Goal: Task Accomplishment & Management: Manage account settings

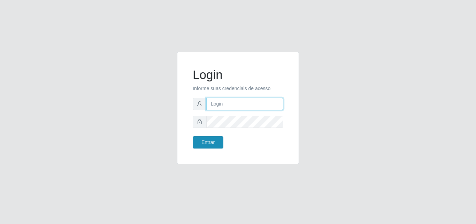
type input "analucia@cestao"
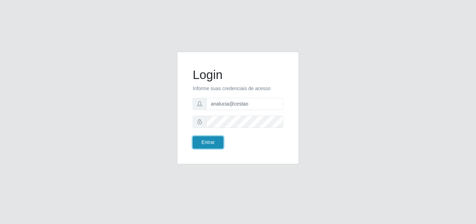
click at [208, 140] on button "Entrar" at bounding box center [208, 142] width 31 height 12
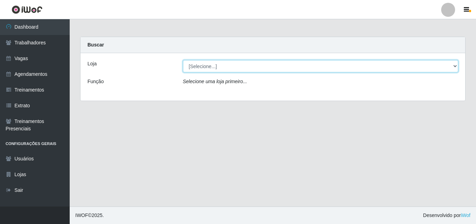
click at [206, 66] on select "[Selecione...] O Cestão - Geisel" at bounding box center [321, 66] width 276 height 12
select select "224"
click at [183, 60] on select "[Selecione...] O Cestão - Geisel" at bounding box center [321, 66] width 276 height 12
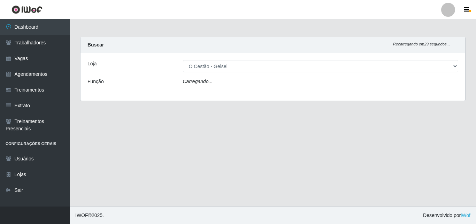
click at [198, 80] on icon "Carregando..." at bounding box center [198, 81] width 30 height 6
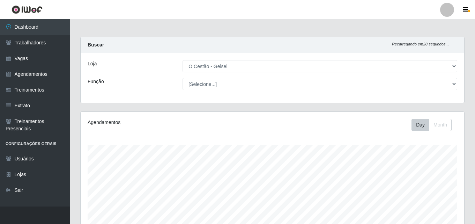
scroll to position [145, 383]
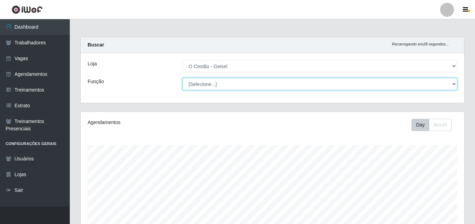
click at [202, 86] on select "[Selecione...] ASG ASG + ASG ++ Auxiliar de Estoque Auxiliar de Estoque + Auxil…" at bounding box center [319, 84] width 274 height 12
select select "72"
click at [182, 78] on select "[Selecione...] ASG ASG + ASG ++ Auxiliar de Estoque Auxiliar de Estoque + Auxil…" at bounding box center [319, 84] width 274 height 12
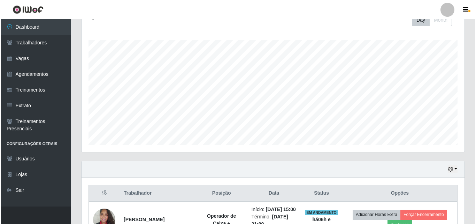
scroll to position [244, 0]
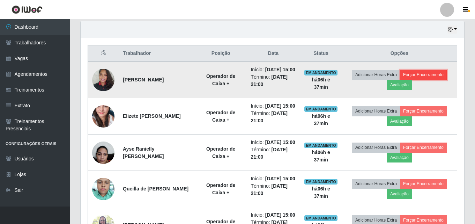
click at [427, 76] on button "Forçar Encerramento" at bounding box center [423, 75] width 47 height 10
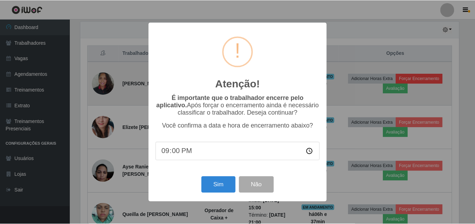
scroll to position [145, 380]
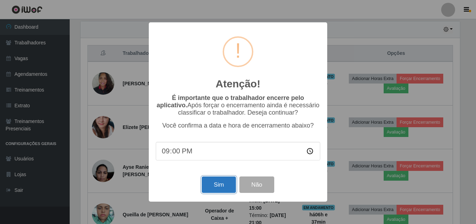
click at [213, 183] on button "Sim" at bounding box center [219, 184] width 34 height 16
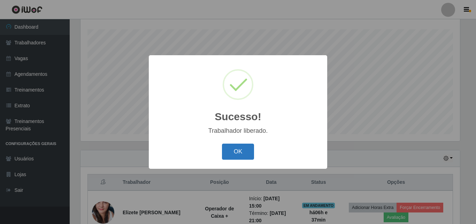
click at [249, 145] on button "OK" at bounding box center [238, 151] width 32 height 16
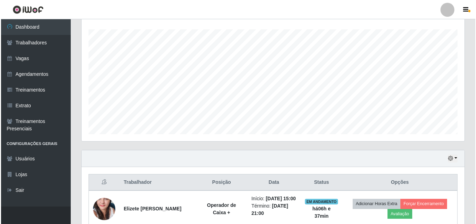
scroll to position [220, 0]
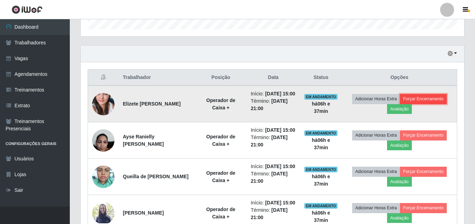
click at [435, 98] on button "Forçar Encerramento" at bounding box center [423, 99] width 47 height 10
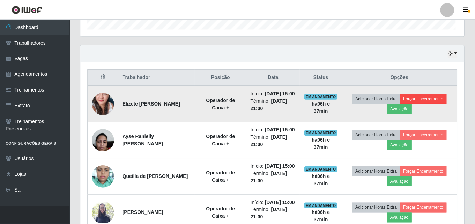
scroll to position [145, 380]
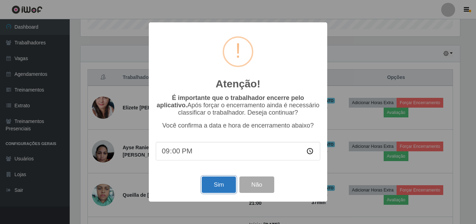
click at [219, 184] on button "Sim" at bounding box center [219, 184] width 34 height 16
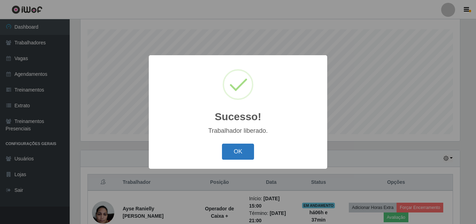
click at [241, 155] on button "OK" at bounding box center [238, 151] width 32 height 16
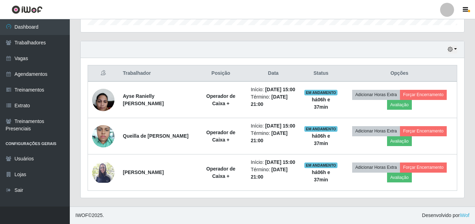
scroll to position [246, 0]
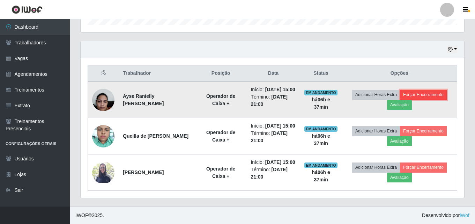
click at [422, 90] on button "Forçar Encerramento" at bounding box center [423, 95] width 47 height 10
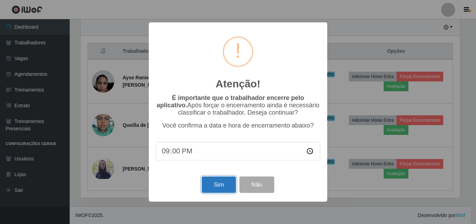
click at [232, 179] on button "Sim" at bounding box center [219, 184] width 34 height 16
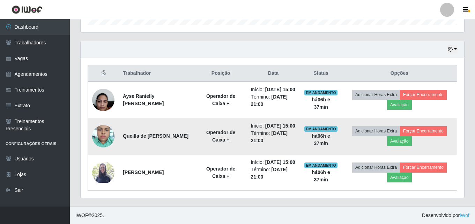
scroll to position [0, 0]
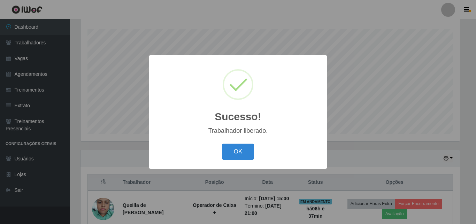
click at [246, 161] on div "OK Cancel" at bounding box center [238, 151] width 165 height 20
click at [248, 155] on button "OK" at bounding box center [238, 151] width 32 height 16
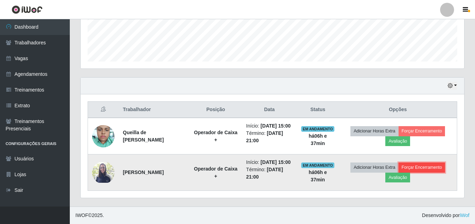
click at [435, 162] on button "Forçar Encerramento" at bounding box center [421, 167] width 47 height 10
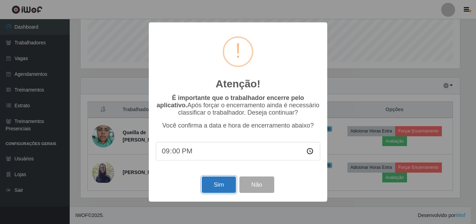
click at [221, 185] on button "Sim" at bounding box center [219, 184] width 34 height 16
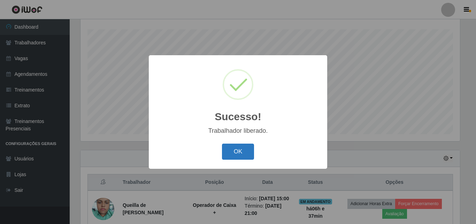
click at [242, 154] on button "OK" at bounding box center [238, 151] width 32 height 16
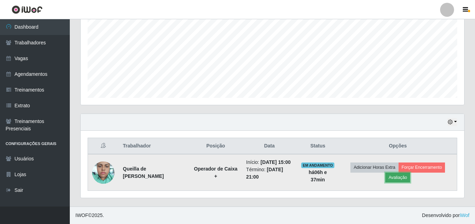
click at [404, 174] on button "Avaliação" at bounding box center [397, 177] width 25 height 10
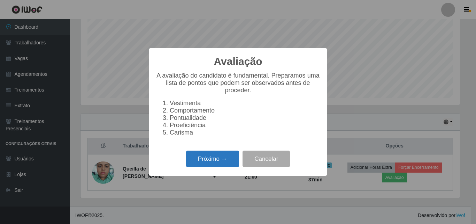
click at [217, 163] on button "Próximo →" at bounding box center [212, 158] width 53 height 16
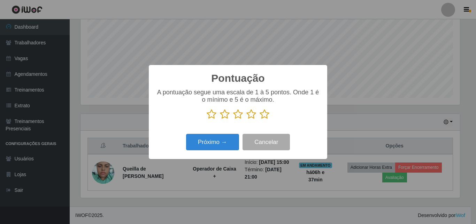
click at [209, 113] on icon at bounding box center [212, 114] width 10 height 10
click at [207, 119] on input "radio" at bounding box center [207, 119] width 0 height 0
click at [218, 138] on button "Próximo →" at bounding box center [212, 142] width 53 height 16
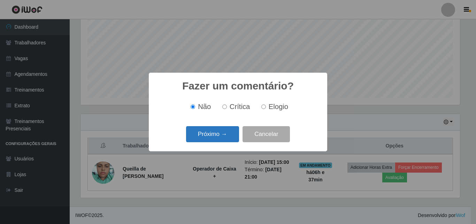
click at [219, 135] on button "Próximo →" at bounding box center [212, 134] width 53 height 16
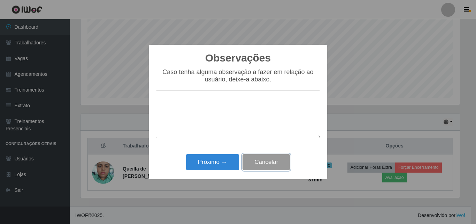
click at [249, 166] on button "Cancelar" at bounding box center [266, 162] width 47 height 16
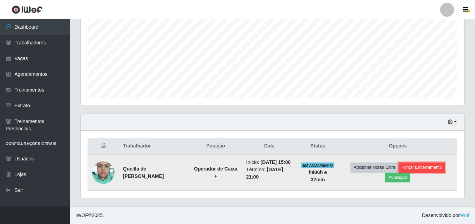
click at [437, 165] on button "Forçar Encerramento" at bounding box center [421, 167] width 47 height 10
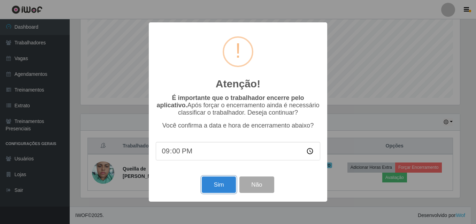
click at [216, 191] on button "Sim" at bounding box center [219, 184] width 34 height 16
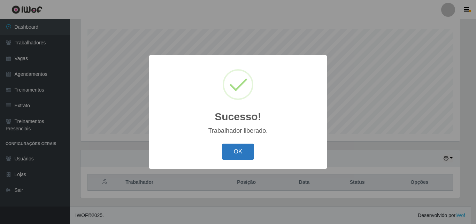
click at [235, 150] on button "OK" at bounding box center [238, 151] width 32 height 16
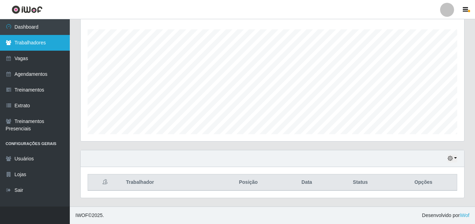
click at [24, 44] on link "Trabalhadores" at bounding box center [35, 43] width 70 height 16
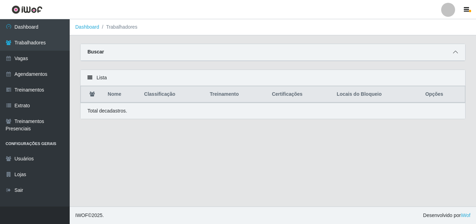
click at [454, 53] on icon at bounding box center [455, 52] width 5 height 5
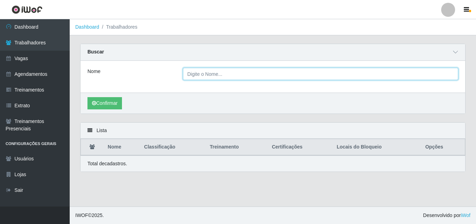
click at [241, 73] on input "Nome" at bounding box center [321, 74] width 276 height 12
type input "queilla"
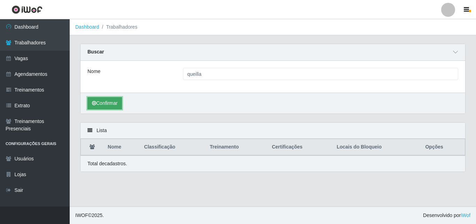
click at [105, 106] on button "Confirmar" at bounding box center [105, 103] width 35 height 12
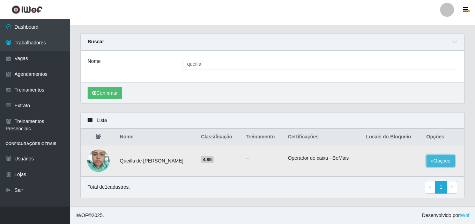
click at [448, 155] on button "Opções" at bounding box center [440, 161] width 29 height 12
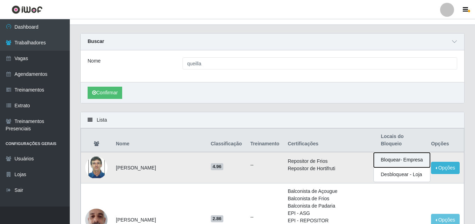
click at [406, 152] on button "Bloquear - Empresa" at bounding box center [402, 159] width 56 height 15
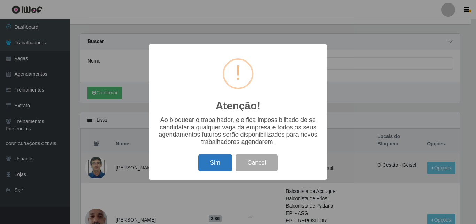
click at [216, 160] on button "Sim" at bounding box center [215, 162] width 34 height 16
